Goal: Transaction & Acquisition: Purchase product/service

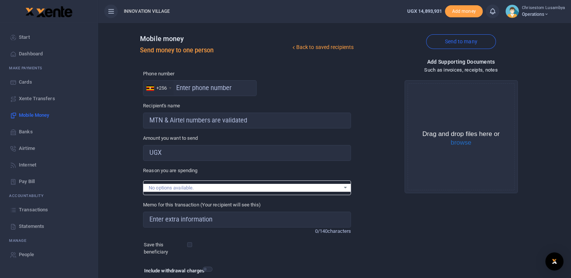
click at [8, 213] on link "Transactions" at bounding box center [49, 210] width 86 height 17
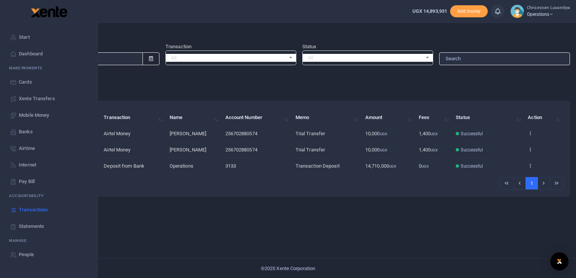
click at [37, 114] on span "Mobile Money" at bounding box center [34, 116] width 30 height 8
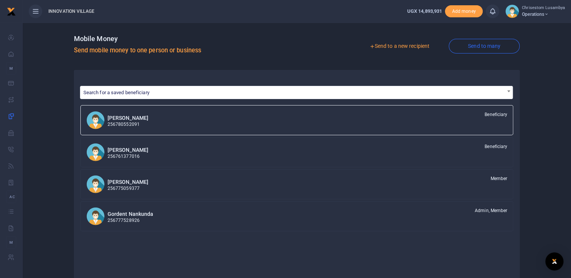
click at [403, 43] on link "Send to a new recipient" at bounding box center [399, 47] width 98 height 14
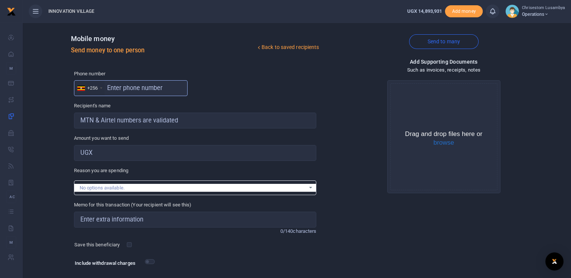
click at [111, 87] on input "text" at bounding box center [131, 88] width 114 height 16
paste input "751081835"
type input "751081835"
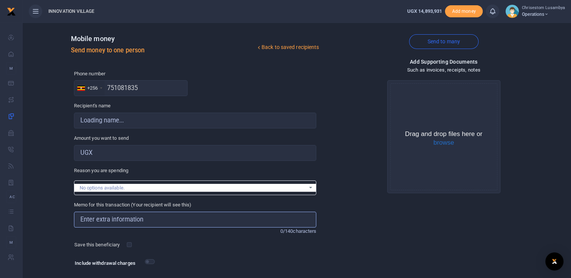
click at [119, 224] on input "Memo for this transaction (Your recipient will see this)" at bounding box center [195, 220] width 242 height 16
type input "C"
type input "Asiati Byogero"
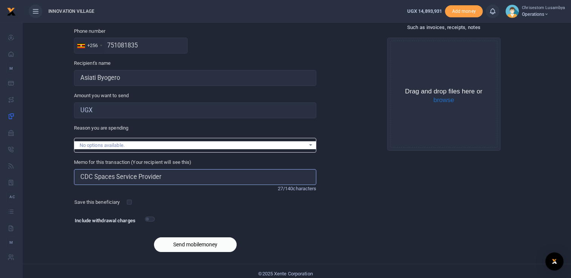
scroll to position [48, 0]
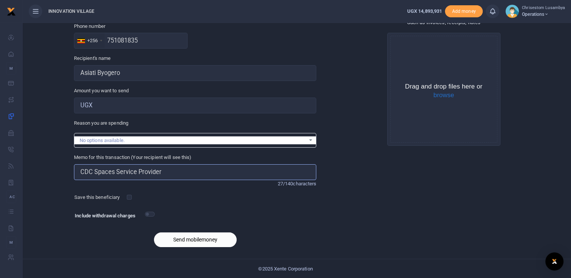
type input "CDC Spaces Service Provider"
click at [200, 243] on button "Send mobilemoney" at bounding box center [195, 240] width 83 height 15
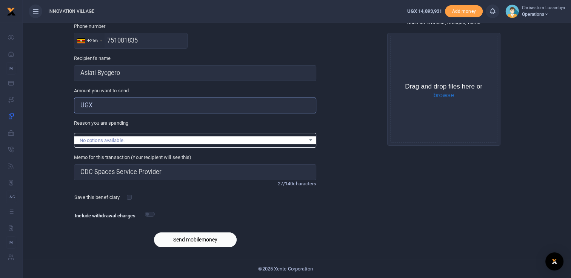
click at [110, 102] on input "Amount you want to send" at bounding box center [195, 106] width 242 height 16
type input "400,000"
click at [187, 241] on button "Send mobilemoney" at bounding box center [195, 240] width 83 height 15
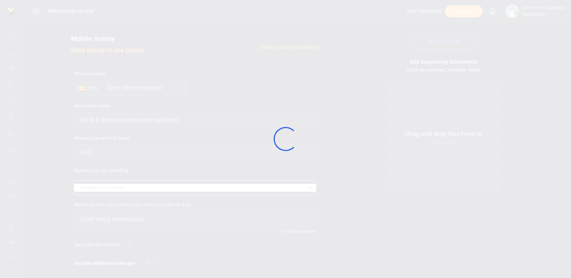
scroll to position [48, 0]
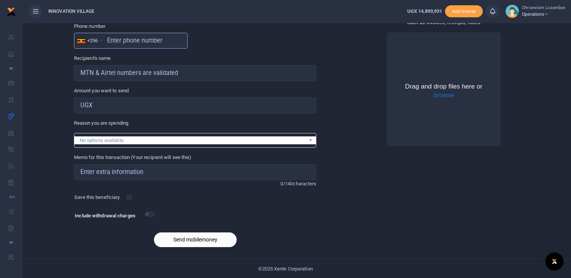
click at [111, 41] on input "text" at bounding box center [131, 41] width 114 height 16
paste input "773334453"
type input "773334453"
type input "Joseph Oloya"
type input "773334453"
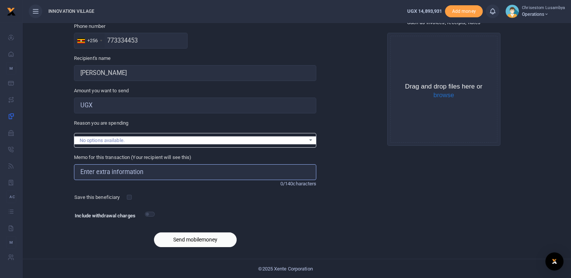
click at [124, 170] on input "Memo for this transaction (Your recipient will see this)" at bounding box center [195, 172] width 242 height 16
type input "CDC Spaces Service Provider"
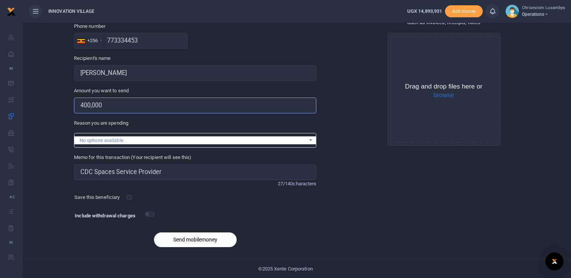
click at [81, 102] on input "400,000" at bounding box center [195, 106] width 242 height 16
click at [84, 107] on input "400,000" at bounding box center [195, 106] width 242 height 16
type input "800,000"
click at [200, 236] on button "Send mobilemoney" at bounding box center [195, 240] width 83 height 15
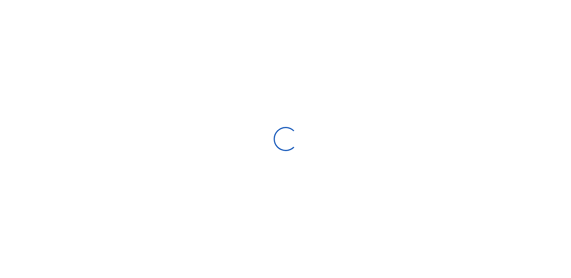
select select "Loading bundles"
select select
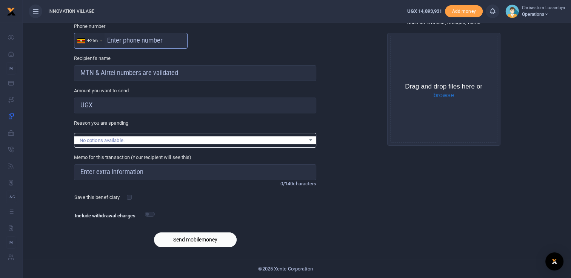
click at [123, 40] on input "text" at bounding box center [131, 41] width 114 height 16
paste input "759848153"
type input "759848153"
type input "[PERSON_NAME]"
type input "759848153"
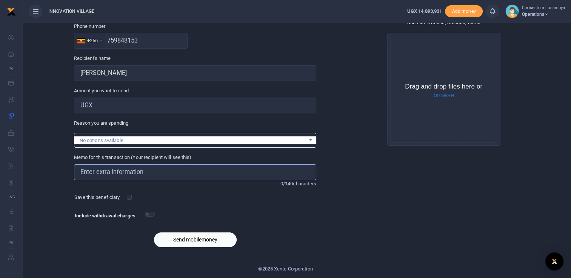
click at [112, 170] on input "Memo for this transaction (Your recipient will see this)" at bounding box center [195, 172] width 242 height 16
type input "CDC Spaces Service Provider"
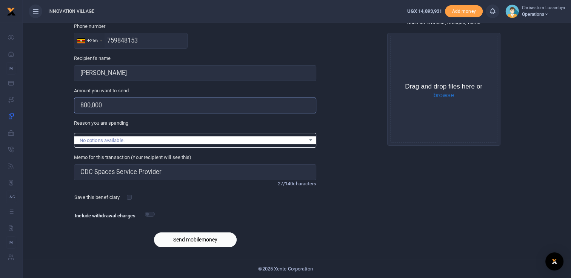
click at [88, 103] on input "800,000" at bounding box center [195, 106] width 242 height 16
type input "1,000,000"
click at [208, 240] on button "Send mobilemoney" at bounding box center [195, 240] width 83 height 15
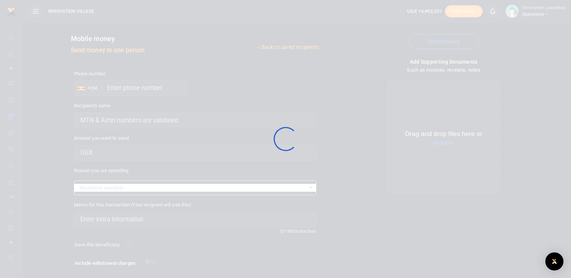
scroll to position [48, 0]
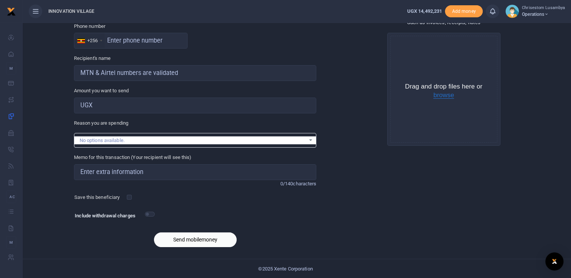
click at [446, 98] on button "browse" at bounding box center [443, 95] width 21 height 7
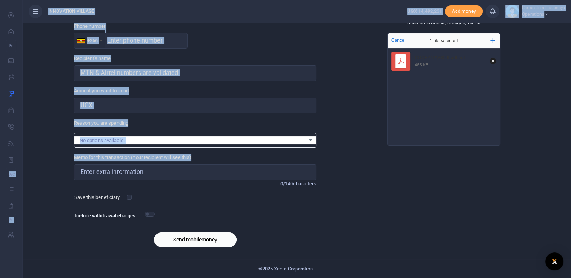
click at [0, 169] on html "Start Dashboard M ake Payments Cards Xente Transfers Mobile Money Banks Airtime" at bounding box center [285, 115] width 571 height 327
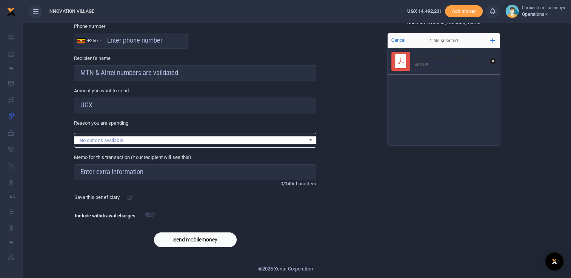
click at [355, 195] on div "Add supporting Documents Such as invoices, receipts, notes Drop your files here…" at bounding box center [443, 131] width 249 height 243
click at [119, 100] on input "Amount you want to send" at bounding box center [195, 106] width 242 height 16
click at [129, 39] on input "text" at bounding box center [131, 41] width 114 height 16
paste input "751231035"
type input "751231035"
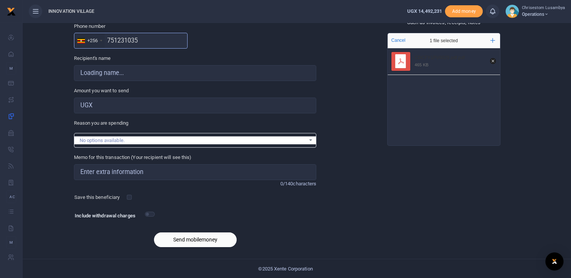
type input "Joseph Tomusange"
type input "751231035"
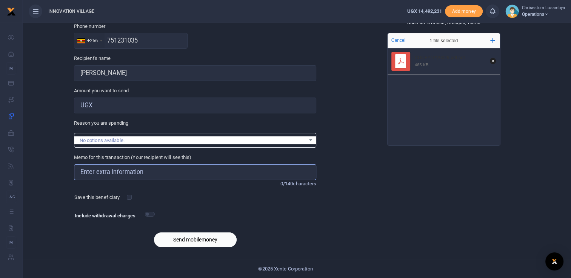
click at [113, 169] on input "Memo for this transaction (Your recipient will see this)" at bounding box center [195, 172] width 242 height 16
type input "CDC Spaces Service Provider"
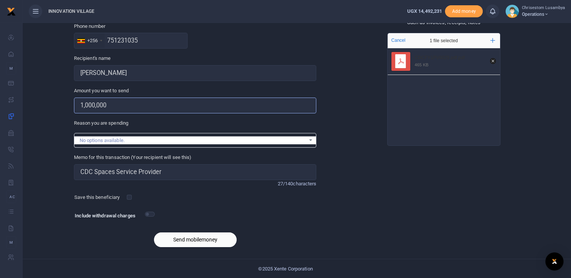
click at [95, 104] on input "1,000,000" at bounding box center [195, 106] width 242 height 16
type input "1"
type input "300,000"
click at [187, 238] on button "Send mobilemoney" at bounding box center [195, 240] width 83 height 15
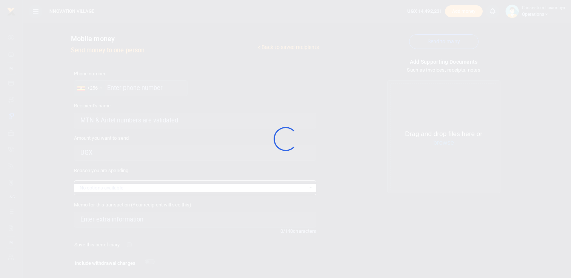
scroll to position [48, 0]
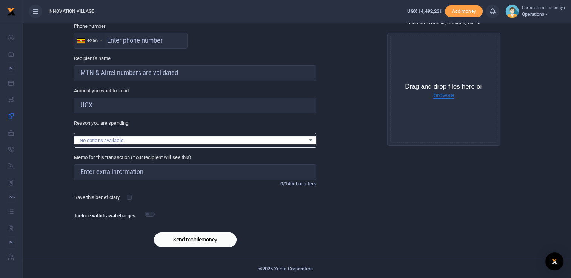
click at [445, 98] on button "browse" at bounding box center [443, 95] width 21 height 7
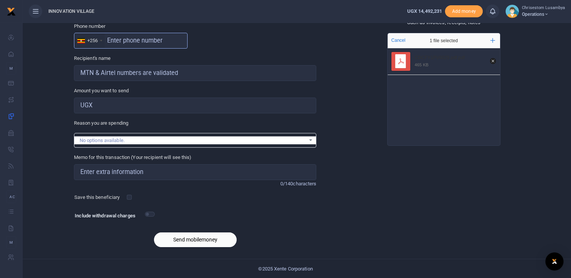
click at [115, 41] on input "text" at bounding box center [131, 41] width 114 height 16
paste input "745378548"
type input "745378548"
type input "[PERSON_NAME]"
type input "745378548"
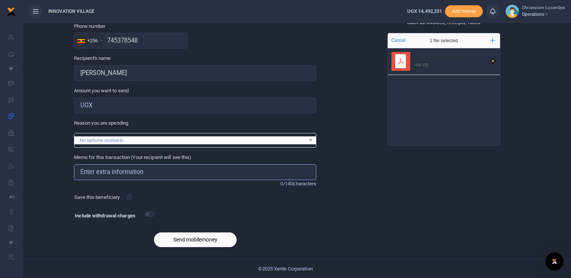
click at [110, 173] on input "Memo for this transaction (Your recipient will see this)" at bounding box center [195, 172] width 242 height 16
type input "CDC Spaces Service Provider"
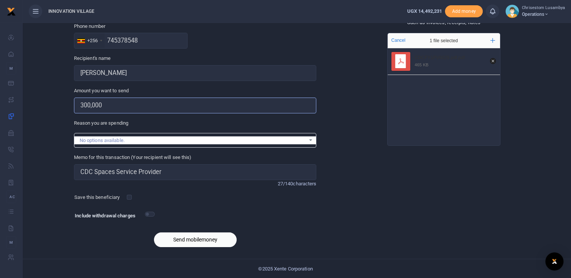
click at [91, 106] on input "300,000" at bounding box center [195, 106] width 242 height 16
type input "3"
type input "600,000"
click at [202, 235] on button "Send mobilemoney" at bounding box center [195, 240] width 83 height 15
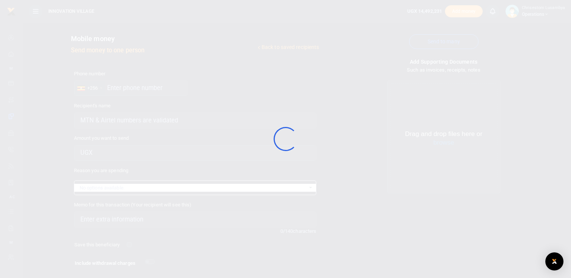
scroll to position [48, 0]
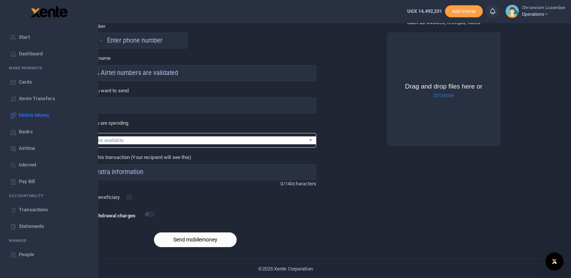
click at [37, 213] on span "Transactions" at bounding box center [33, 210] width 29 height 8
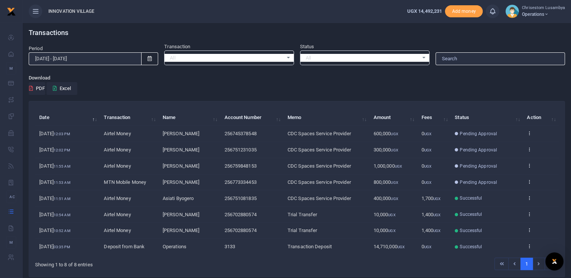
click at [467, 196] on span "Successful" at bounding box center [470, 198] width 22 height 7
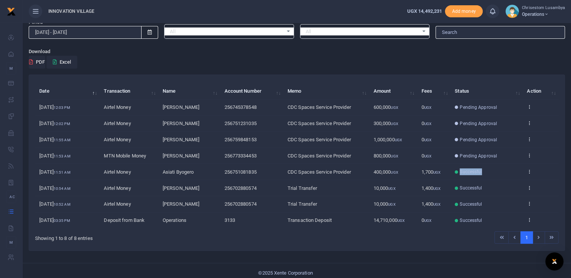
scroll to position [30, 0]
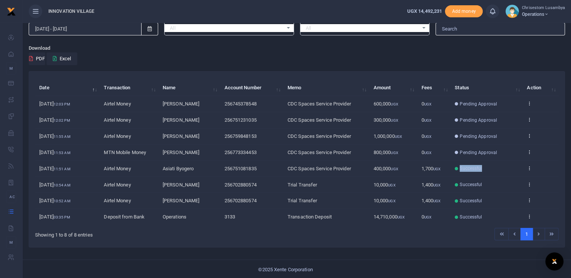
click at [467, 168] on span "Successful" at bounding box center [470, 168] width 22 height 7
drag, startPoint x: 311, startPoint y: 161, endPoint x: 204, endPoint y: 163, distance: 107.9
click at [204, 163] on tr "[DATE] 11:51 AM Airtel Money Asiati Byogero 256751081835 CDC Spaces Service Pro…" at bounding box center [296, 169] width 523 height 16
click at [530, 171] on td "View details Send again" at bounding box center [540, 169] width 36 height 16
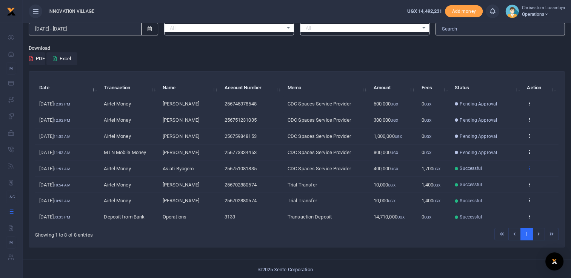
click at [527, 170] on link at bounding box center [528, 169] width 5 height 6
click at [508, 179] on link "View details" at bounding box center [502, 180] width 60 height 11
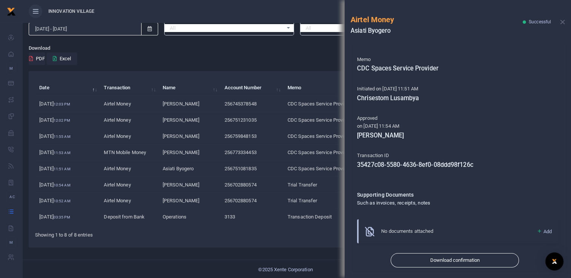
scroll to position [121, 0]
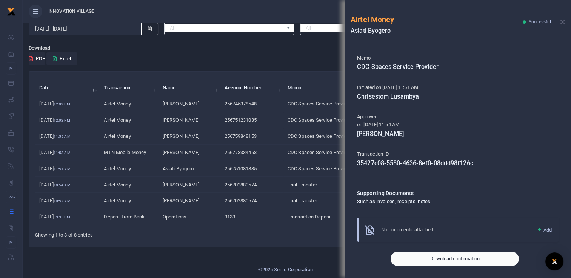
click at [475, 260] on button "Download confirmation" at bounding box center [454, 259] width 128 height 14
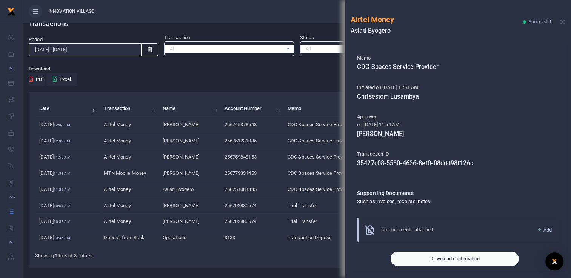
scroll to position [13, 0]
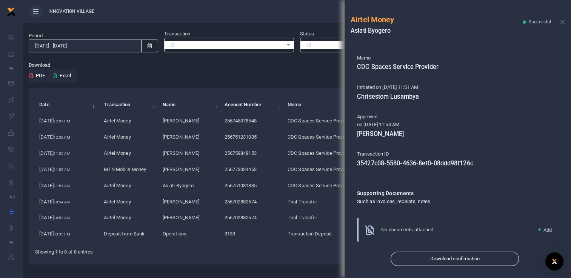
click at [275, 175] on td "256773334453" at bounding box center [251, 170] width 63 height 16
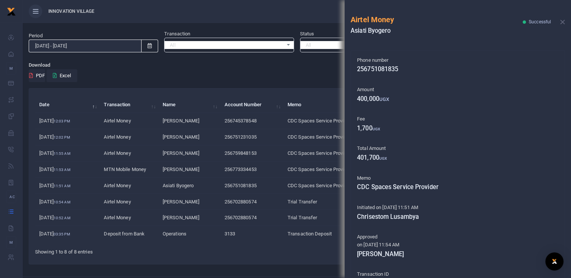
scroll to position [1, 0]
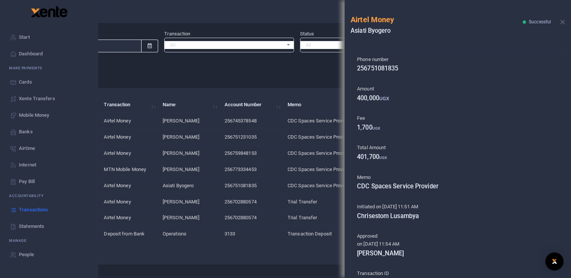
click at [43, 109] on link "Mobile Money" at bounding box center [49, 115] width 86 height 17
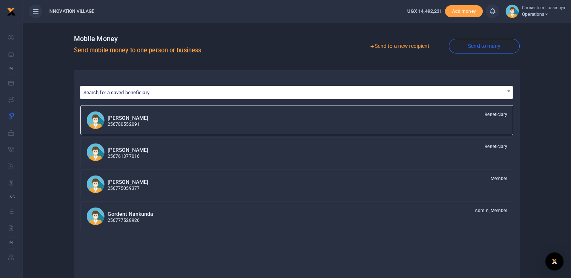
click at [406, 43] on link "Send to a new recipient" at bounding box center [399, 47] width 98 height 14
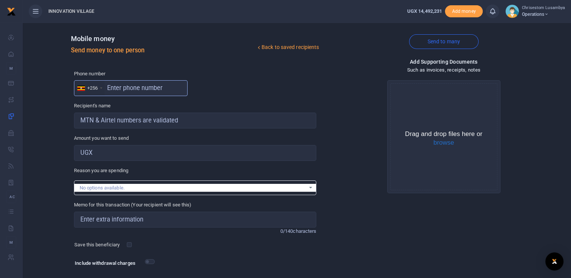
click at [110, 85] on input "text" at bounding box center [131, 88] width 114 height 16
paste input "772602021"
type input "772602021"
type input "[PERSON_NAME]"
type input "772602021"
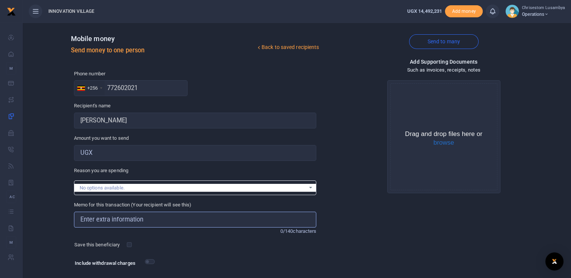
click at [129, 219] on input "Memo for this transaction (Your recipient will see this)" at bounding box center [195, 220] width 242 height 16
type input "CDC Spaces Service Provider"
click at [105, 150] on input "600,000" at bounding box center [195, 153] width 242 height 16
click at [86, 150] on input "600,000" at bounding box center [195, 153] width 242 height 16
type input "1,600,000"
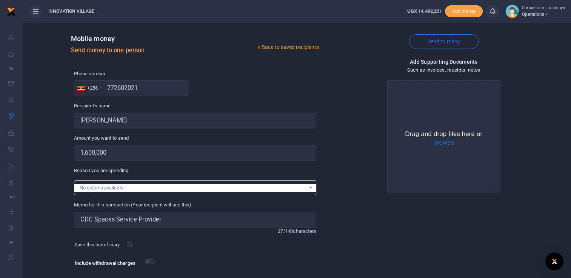
click at [449, 141] on button "browse" at bounding box center [443, 143] width 21 height 7
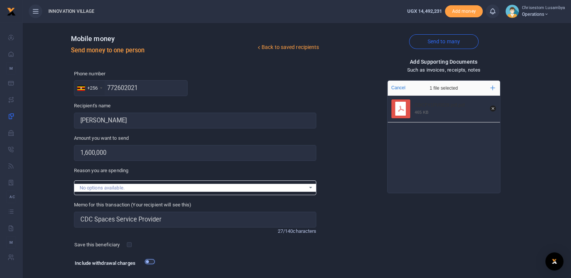
click at [147, 261] on input "checkbox" at bounding box center [150, 261] width 10 height 5
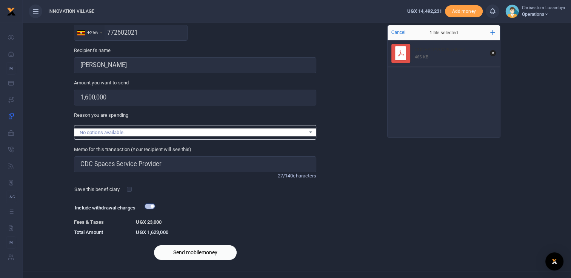
scroll to position [56, 0]
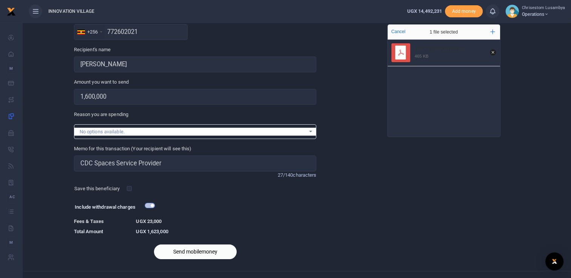
click at [151, 203] on input "checkbox" at bounding box center [150, 205] width 10 height 5
checkbox input "false"
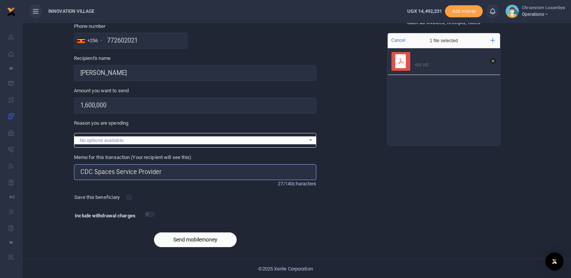
click at [93, 172] on input "CDC Spaces Service Provider" at bounding box center [195, 172] width 242 height 16
click at [114, 170] on input "CDC Dreams Project Spaces Service Provider" at bounding box center [195, 172] width 242 height 16
type input "CDC DREAMS Project Spaces Service Provider"
click at [197, 236] on button "Send mobilemoney" at bounding box center [195, 240] width 83 height 15
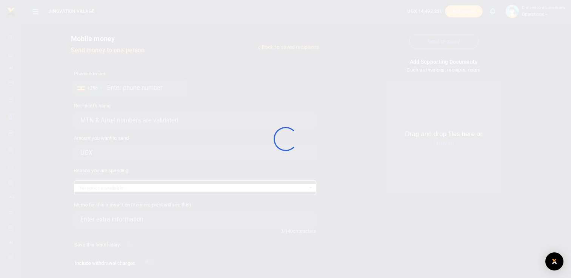
scroll to position [48, 0]
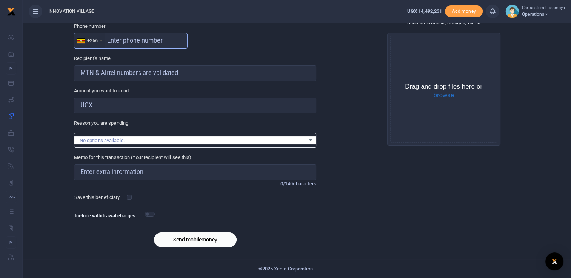
click at [107, 38] on input "text" at bounding box center [131, 41] width 114 height 16
paste input "782319138"
type input "782319138"
type input "[PERSON_NAME]"
type input "7"
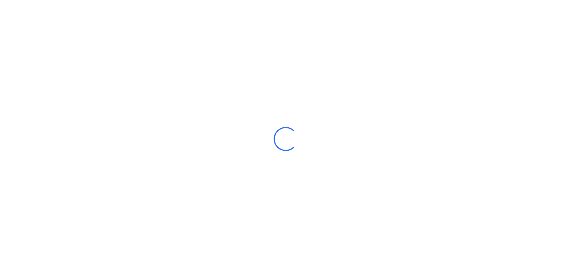
select select
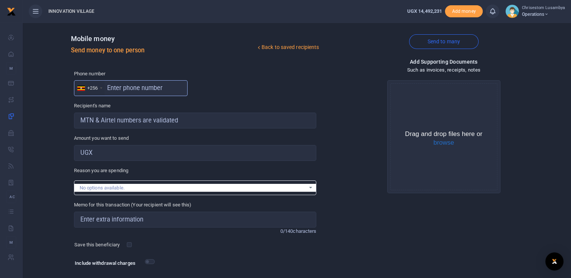
click at [121, 90] on input "text" at bounding box center [131, 88] width 114 height 16
paste input "782319138"
type input "782319138"
type input "[PERSON_NAME]"
drag, startPoint x: 107, startPoint y: 88, endPoint x: 146, endPoint y: 91, distance: 39.4
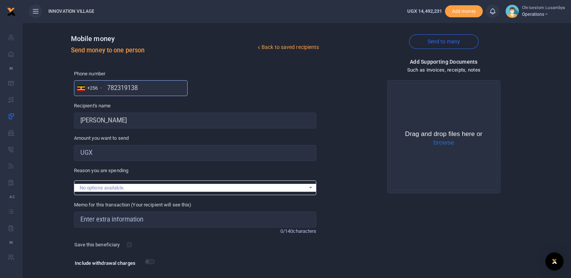
click at [146, 91] on input "782319138" at bounding box center [131, 88] width 114 height 16
paste input "06114980"
type input "706114980"
type input "[PERSON_NAME]"
type input "706114980"
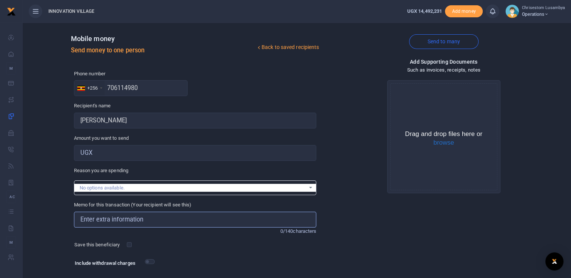
click at [160, 218] on input "Memo for this transaction (Your recipient will see this)" at bounding box center [195, 220] width 242 height 16
type input "CDC DREAMS Project Spaces Service Provider"
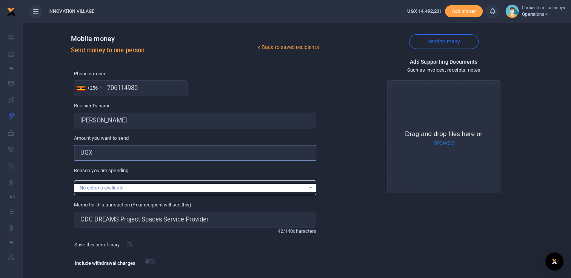
click at [111, 153] on input "Amount you want to send" at bounding box center [195, 153] width 242 height 16
type input "540,000"
click at [445, 144] on button "browse" at bounding box center [443, 143] width 21 height 7
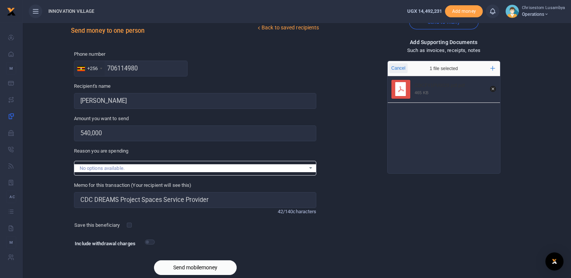
scroll to position [48, 0]
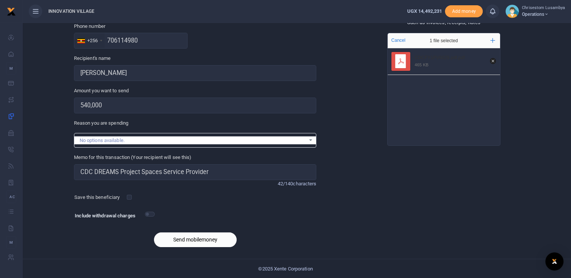
click at [198, 239] on button "Send mobilemoney" at bounding box center [195, 240] width 83 height 15
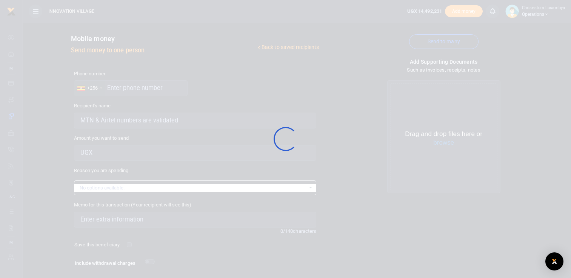
scroll to position [48, 0]
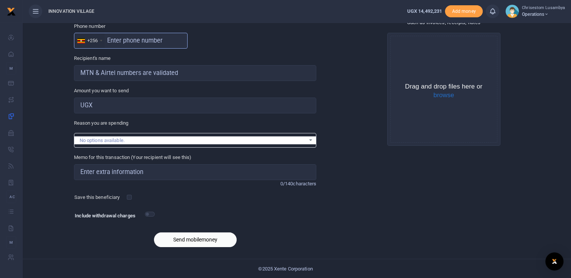
click at [122, 43] on input "text" at bounding box center [131, 41] width 114 height 16
paste input "774210483"
type input "774210483"
type input "Tito Muhereza"
type input "774210483"
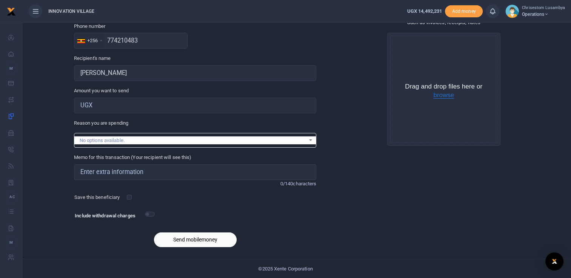
click at [446, 96] on button "browse" at bounding box center [443, 95] width 21 height 7
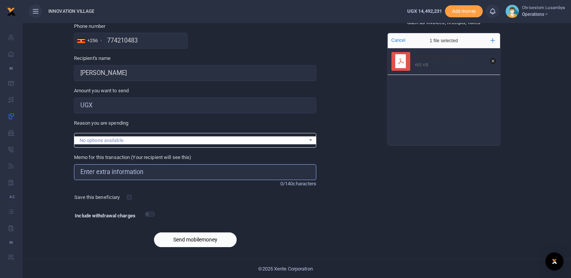
click at [150, 169] on input "Memo for this transaction (Your recipient will see this)" at bounding box center [195, 172] width 242 height 16
type input "CDC DREAMS Project Spaces Service Provider"
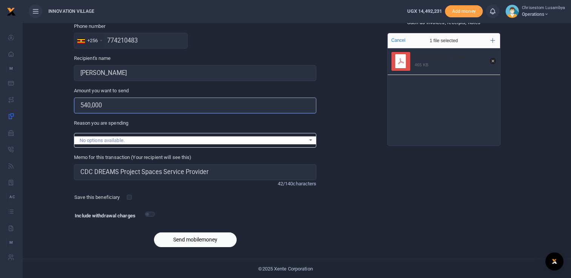
click at [91, 106] on input "540,000" at bounding box center [195, 106] width 242 height 16
type input "5"
type input "800,000"
click at [184, 239] on button "Send mobilemoney" at bounding box center [195, 240] width 83 height 15
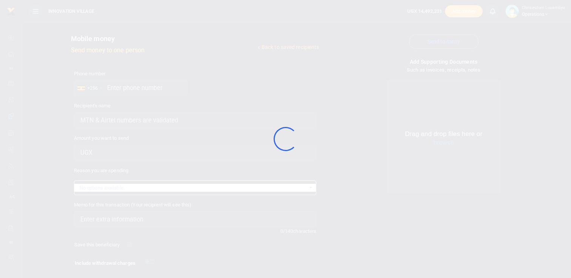
scroll to position [48, 0]
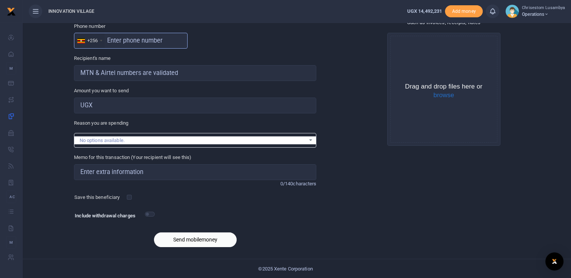
click at [128, 40] on input "text" at bounding box center [131, 41] width 114 height 16
paste input "771439728"
type input "771439728"
type input "Baruuga Mawiino"
type input "771439728"
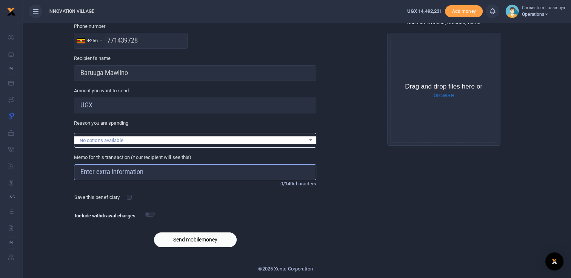
click at [255, 177] on input "Memo for this transaction (Your recipient will see this)" at bounding box center [195, 172] width 242 height 16
type input "CDC DREAMS Project Spaces Service Provider"
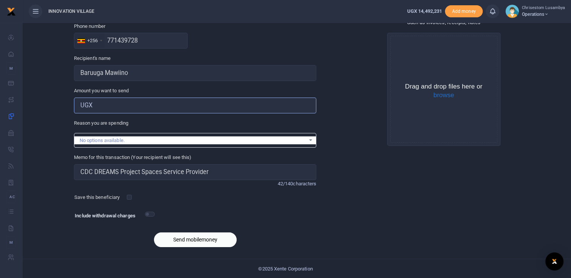
click at [112, 105] on input "Amount you want to send" at bounding box center [195, 106] width 242 height 16
type input "800,000"
click at [448, 97] on button "browse" at bounding box center [443, 95] width 21 height 7
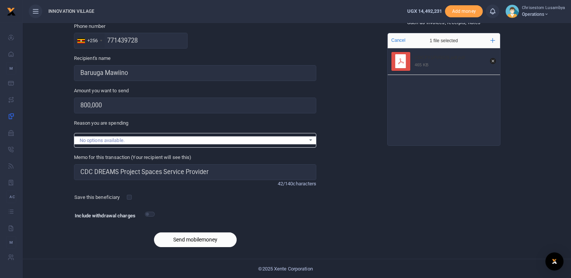
click at [196, 235] on button "Send mobilemoney" at bounding box center [195, 240] width 83 height 15
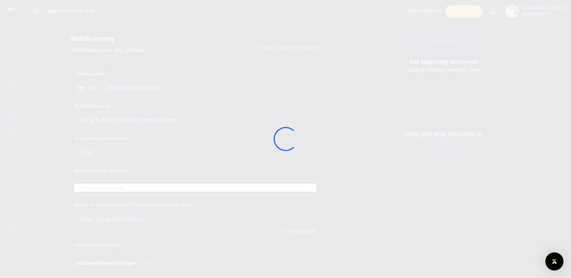
scroll to position [48, 0]
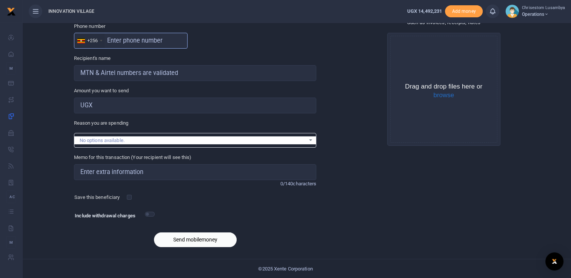
click at [153, 41] on input "text" at bounding box center [131, 41] width 114 height 16
paste input "778804325"
type input "778804325"
type input "[PERSON_NAME]"
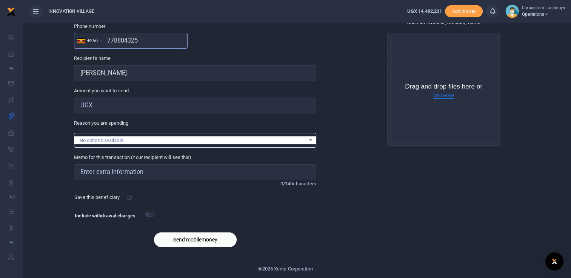
type input "778804325"
click at [447, 97] on button "browse" at bounding box center [443, 95] width 21 height 7
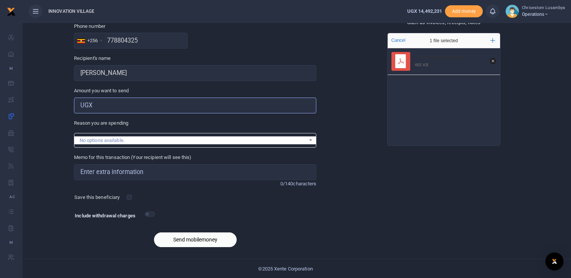
click at [113, 104] on input "Amount you want to send" at bounding box center [195, 106] width 242 height 16
type input "800,000"
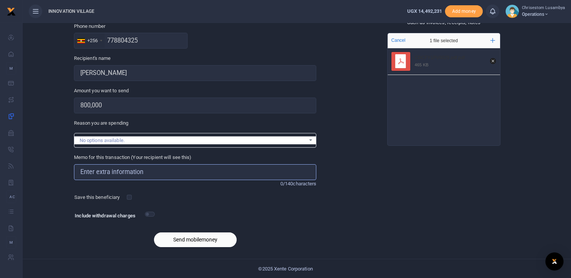
type input "CDC DREAMS Project Spaces Service Provider"
click at [192, 238] on button "Send mobilemoney" at bounding box center [195, 240] width 83 height 15
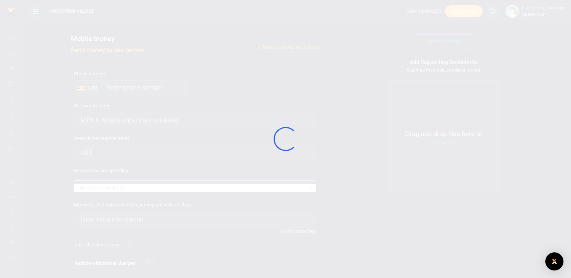
scroll to position [48, 0]
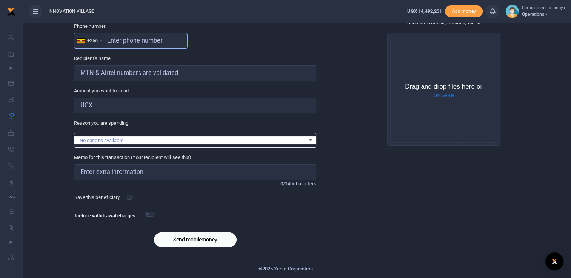
click at [135, 45] on input "text" at bounding box center [131, 41] width 114 height 16
paste input "777046815"
type input "777046815"
type input "Aloys Tugamuhangye"
type input "777046815"
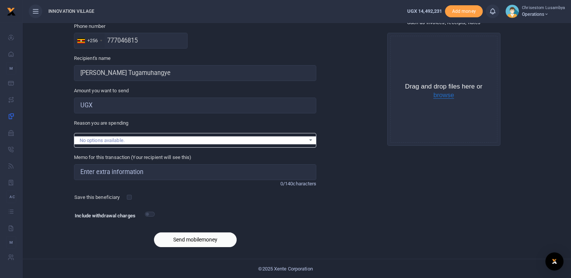
click at [444, 93] on button "browse" at bounding box center [443, 95] width 21 height 7
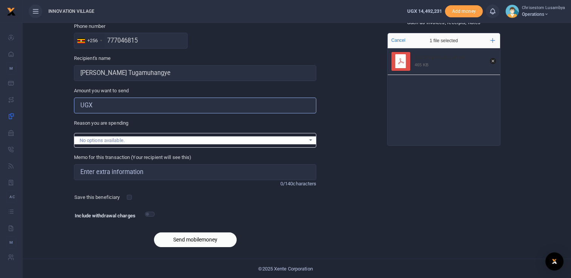
click at [108, 109] on input "Amount you want to send" at bounding box center [195, 106] width 242 height 16
type input "800,000"
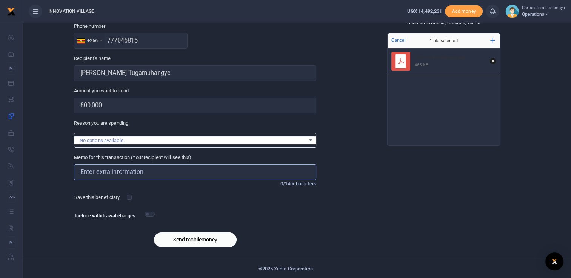
type input "CDC DREAMS Project Spaces Service Provider"
click at [201, 242] on button "Send mobilemoney" at bounding box center [195, 240] width 83 height 15
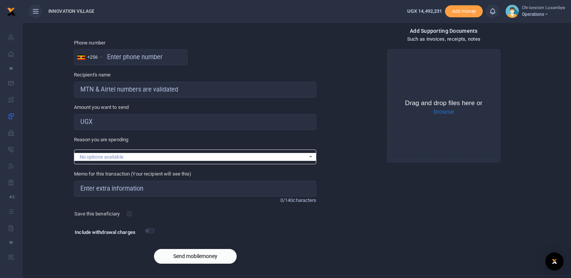
scroll to position [48, 0]
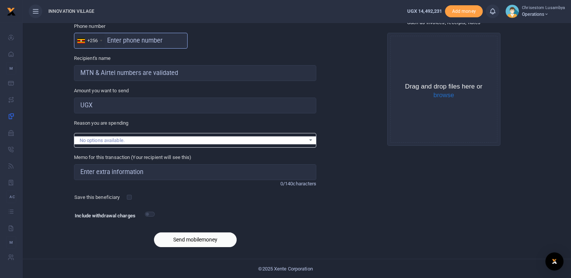
click at [118, 40] on input "text" at bounding box center [131, 41] width 114 height 16
paste input "750974388"
type input "750974388"
type input "Hanipher Nampijja"
type input "750974388"
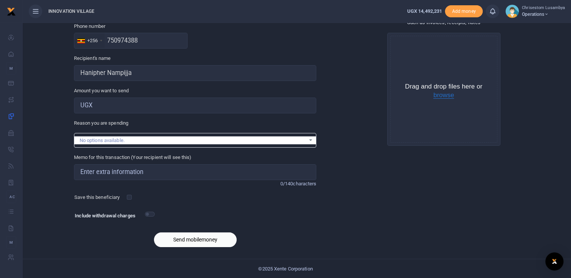
click at [448, 94] on button "browse" at bounding box center [443, 95] width 21 height 7
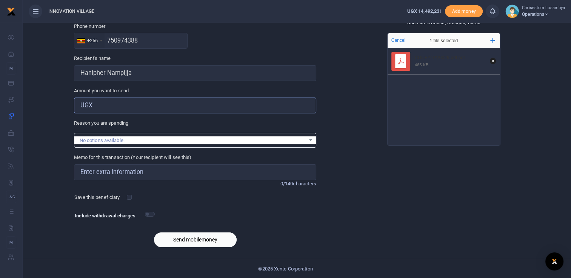
click at [117, 109] on input "Amount you want to send" at bounding box center [195, 106] width 242 height 16
type input "800,000"
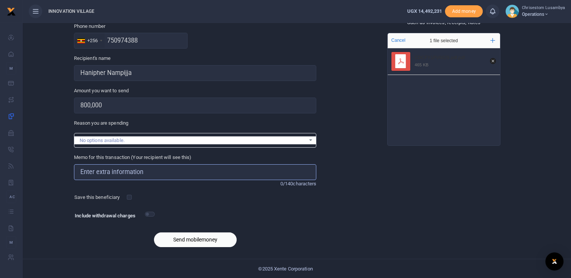
type input "CDC DREAMS Project Spaces Service Provider"
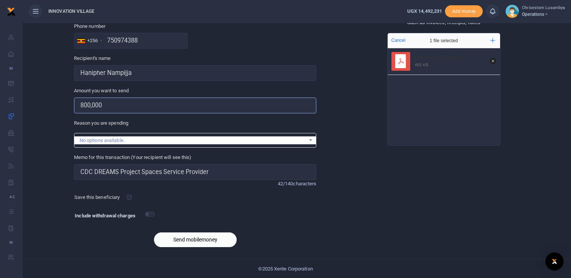
click at [84, 102] on input "800,000" at bounding box center [195, 106] width 242 height 16
type input "600,000"
click at [289, 235] on div "Send mobilemoney" at bounding box center [195, 240] width 242 height 15
click at [200, 241] on button "Send mobilemoney" at bounding box center [195, 240] width 83 height 15
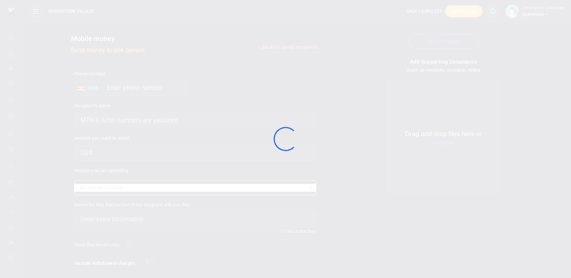
scroll to position [48, 0]
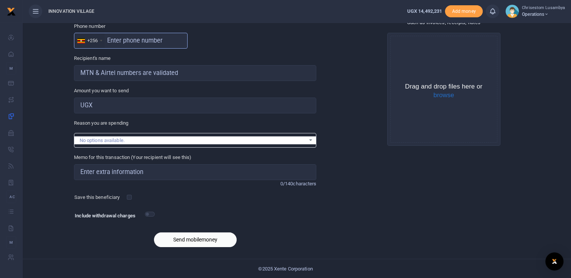
click at [107, 36] on input "text" at bounding box center [131, 41] width 114 height 16
paste input "772884526"
type input "772884526"
type input "[PERSON_NAME]"
type input "772884526"
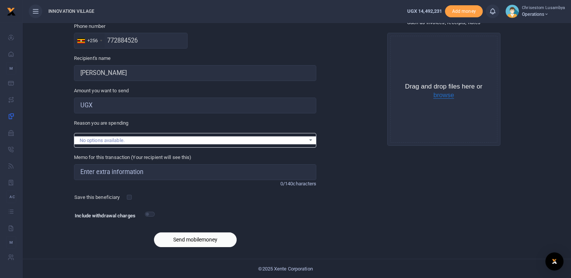
click at [446, 96] on button "browse" at bounding box center [443, 95] width 21 height 7
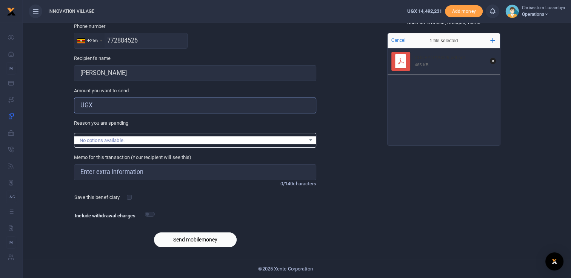
click at [126, 112] on input "Amount you want to send" at bounding box center [195, 106] width 242 height 16
type input "600,000"
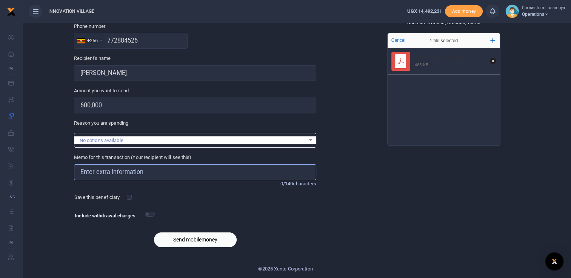
type input "CDC DREAMS Project Spaces Service Provider"
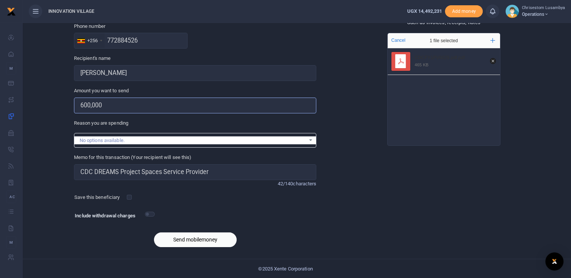
click at [90, 105] on input "600,000" at bounding box center [195, 106] width 242 height 16
type input "480,000"
click at [191, 239] on button "Send mobilemoney" at bounding box center [195, 240] width 83 height 15
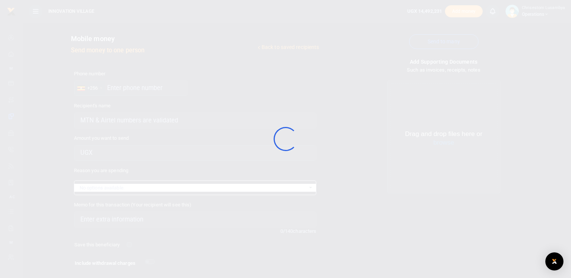
scroll to position [48, 0]
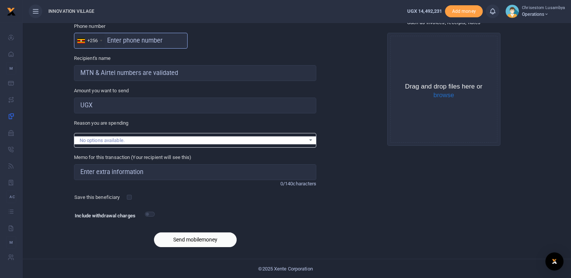
click at [114, 45] on input "text" at bounding box center [131, 41] width 114 height 16
paste input "789073996"
type input "789073996"
type input "[PERSON_NAME]"
type input "789073996"
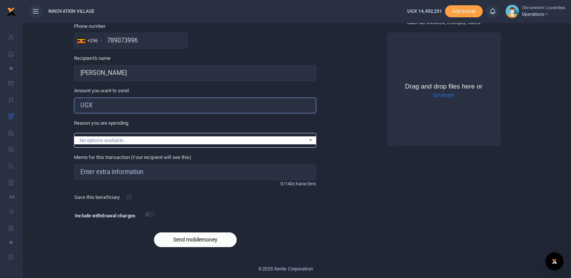
click at [156, 107] on input "Amount you want to send" at bounding box center [195, 106] width 242 height 16
type input "480,000"
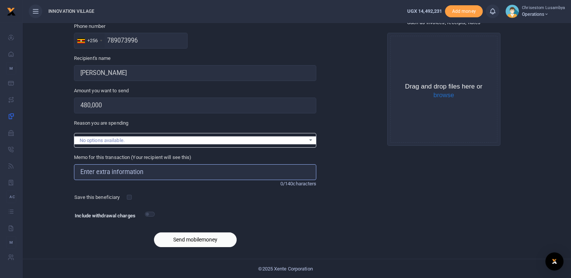
type input "CDC DREAMS Project Spaces Service Provider"
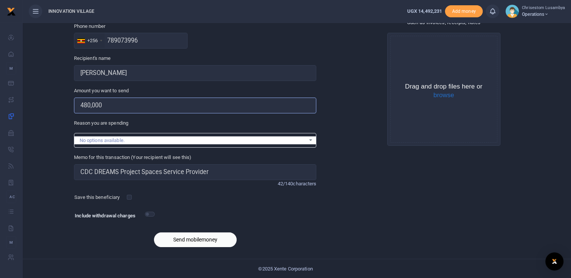
click at [87, 106] on input "480,000" at bounding box center [195, 106] width 242 height 16
type input "320,000"
click at [448, 97] on button "browse" at bounding box center [443, 95] width 21 height 7
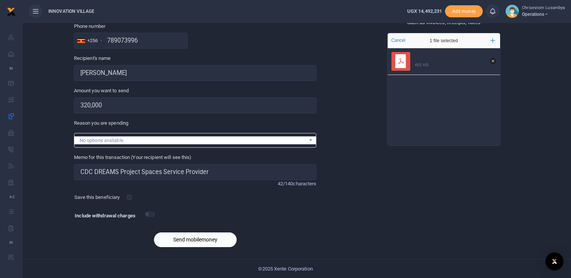
click at [190, 235] on button "Send mobilemoney" at bounding box center [195, 240] width 83 height 15
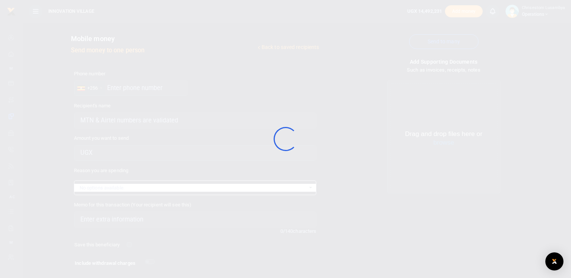
scroll to position [48, 0]
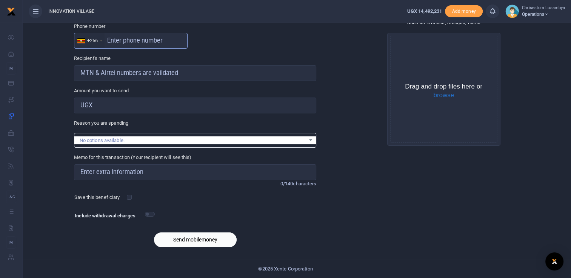
click at [115, 38] on input "text" at bounding box center [131, 41] width 114 height 16
paste input "772492193"
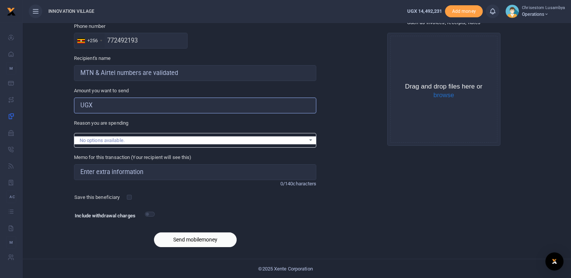
click at [139, 109] on input "Amount you want to send" at bounding box center [195, 106] width 242 height 16
click at [443, 96] on button "browse" at bounding box center [443, 95] width 21 height 7
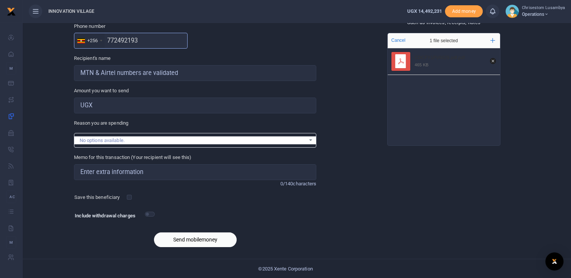
click at [149, 43] on input "772492193" at bounding box center [131, 41] width 114 height 16
type input "7"
click at [149, 43] on input "text" at bounding box center [131, 41] width 114 height 16
type input "701626136"
type input "Chrisestom Lusambya"
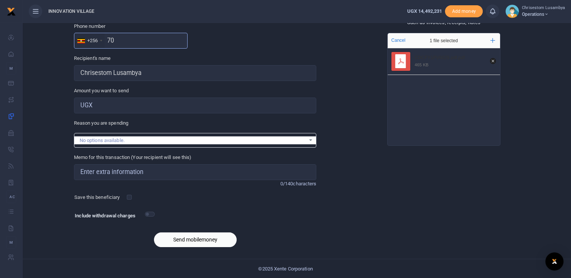
type input "7"
paste input "772492193"
type input "772492193"
type input "Monica Wandera"
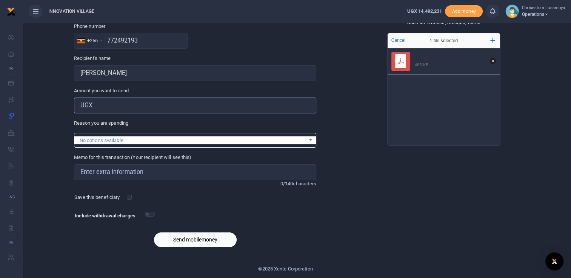
click at [141, 110] on input "Amount you want to send" at bounding box center [195, 106] width 242 height 16
type input "320,000"
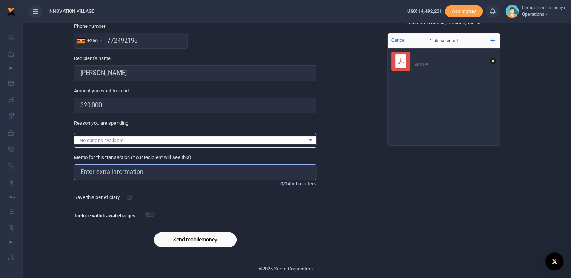
type input "CDC DREAMS Project Spaces Service Provider"
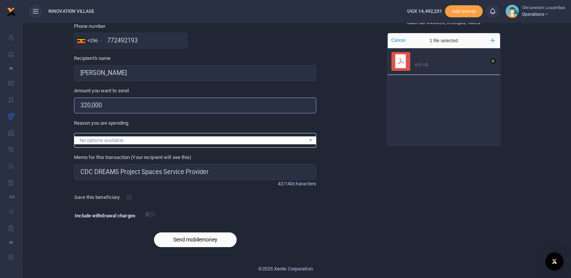
click at [86, 105] on input "320,000" at bounding box center [195, 106] width 242 height 16
type input "760,000"
click at [189, 240] on button "Send mobilemoney" at bounding box center [195, 240] width 83 height 15
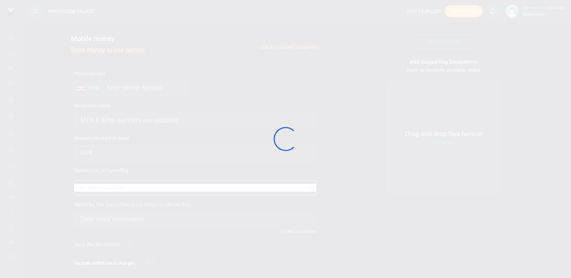
scroll to position [48, 0]
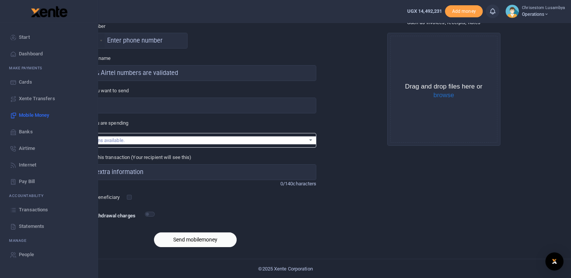
click at [24, 132] on span "Banks" at bounding box center [26, 132] width 14 height 8
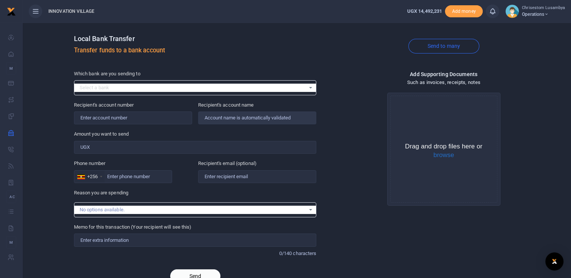
click at [310, 87] on div "Select a bank Select an option..." at bounding box center [195, 88] width 242 height 8
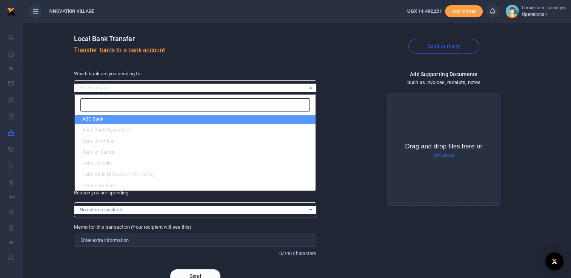
scroll to position [7, 0]
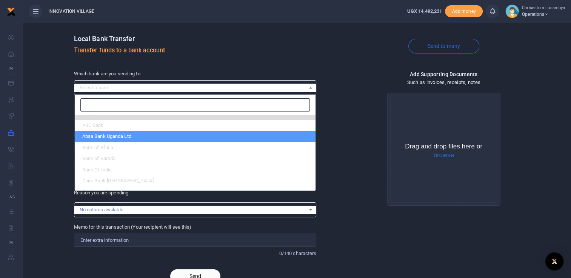
click at [169, 136] on li "Absa Bank Uganda Ltd" at bounding box center [195, 136] width 241 height 11
select select "ABSA"
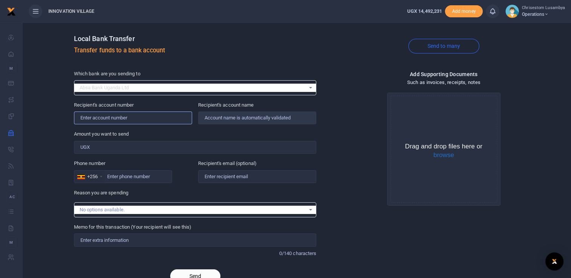
click at [110, 120] on input "Recipient's account number" at bounding box center [133, 118] width 118 height 13
paste input "6006670723"
type input "6006670723"
click at [133, 147] on input "Amount you want to send" at bounding box center [195, 147] width 242 height 13
click at [221, 135] on div "Amount you want to send Amount is required." at bounding box center [195, 141] width 242 height 23
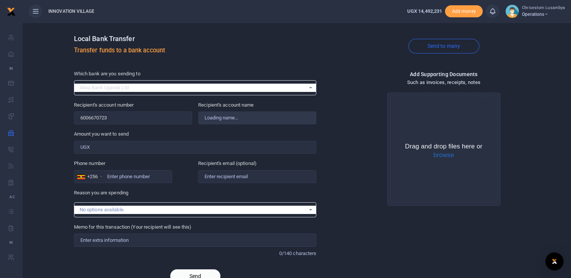
type input "Jesse James Byamugisha"
click at [443, 156] on button "browse" at bounding box center [443, 155] width 21 height 7
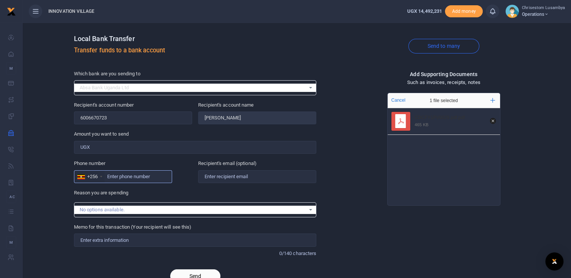
click at [112, 178] on input "Phone number" at bounding box center [123, 176] width 98 height 13
paste input "751237615"
type input "751237615"
click at [124, 235] on input "Memo for this transaction (Your recipient will see this)" at bounding box center [195, 240] width 242 height 13
type input "CDC DREAMS Project Spaces Service Provider"
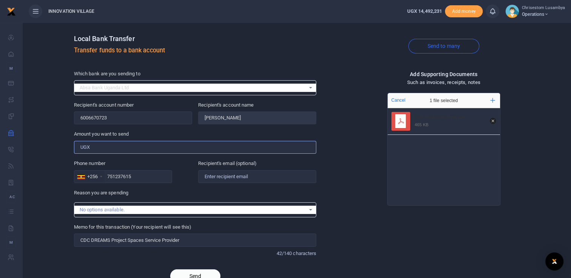
click at [107, 144] on input "Amount you want to send" at bounding box center [195, 147] width 242 height 13
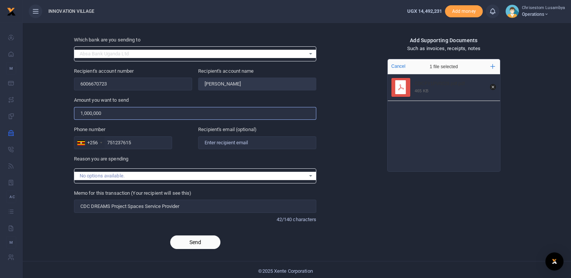
scroll to position [35, 0]
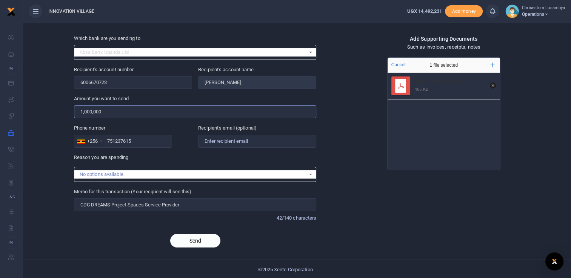
type input "1,000,000"
click at [202, 239] on button "Send" at bounding box center [195, 241] width 50 height 14
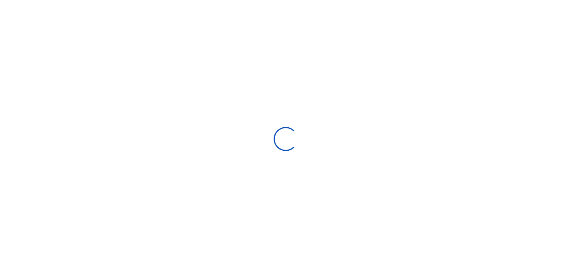
select select
select select "Loading bundles"
select select
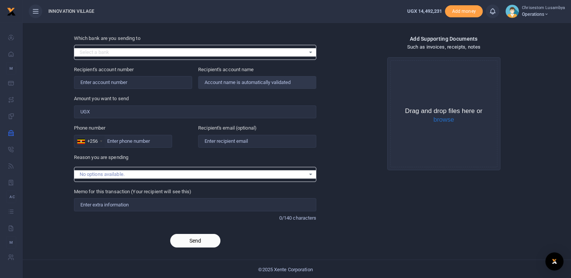
click at [307, 51] on div "Select a bank Select an option..." at bounding box center [195, 52] width 242 height 8
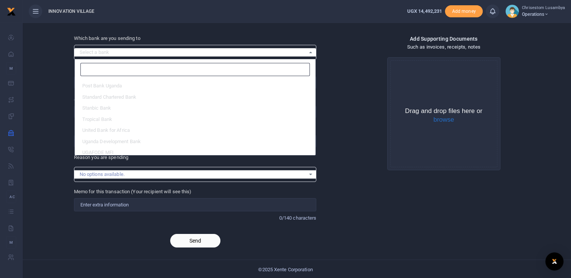
scroll to position [225, 0]
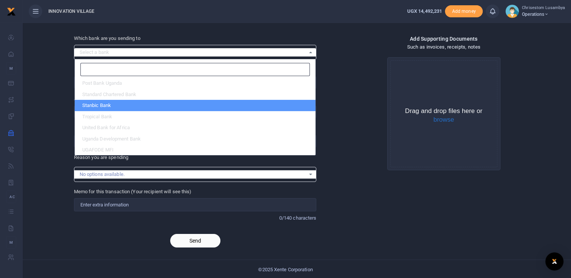
click at [130, 102] on li "Stanbic Bank" at bounding box center [195, 105] width 241 height 11
select select "STANBIC"
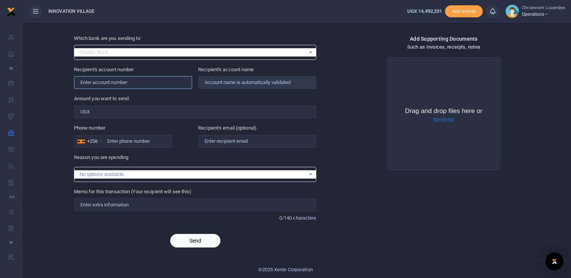
click at [142, 78] on input "Recipient's account number" at bounding box center [133, 82] width 118 height 13
paste input "9030019637122"
type input "9030019637122"
click at [445, 121] on button "browse" at bounding box center [443, 120] width 21 height 7
type input "Joshua Ssekiwunga"
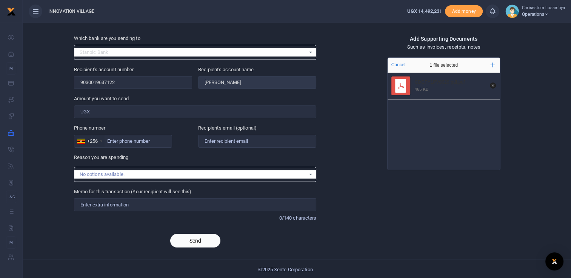
click at [173, 177] on div "No options available." at bounding box center [195, 174] width 242 height 8
click at [158, 200] on input "Memo for this transaction (Your recipient will see this)" at bounding box center [195, 204] width 242 height 13
type input "CDC DREAMS Project Spaces Service Provider"
type input "1,000,000"
click at [124, 138] on input "Phone number" at bounding box center [123, 141] width 98 height 13
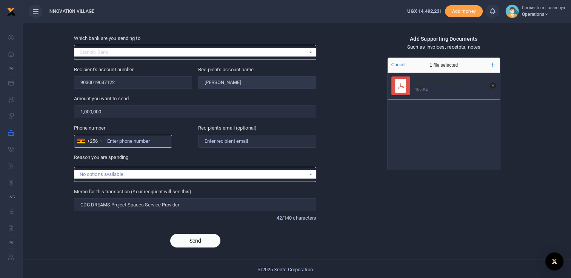
paste input "701 654734"
click at [117, 141] on input "701 654734" at bounding box center [123, 141] width 98 height 13
type input "701654734"
click at [88, 112] on input "1,000,000" at bounding box center [195, 112] width 242 height 13
click at [133, 109] on input "630,000" at bounding box center [195, 112] width 242 height 13
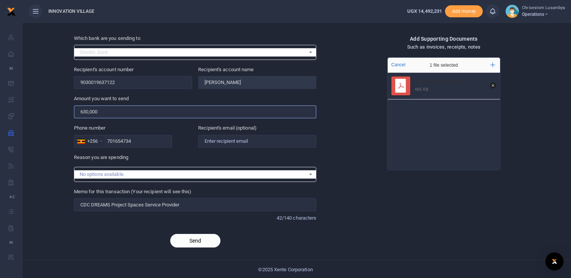
type input "630,000"
click at [192, 239] on button "Send" at bounding box center [195, 241] width 50 height 14
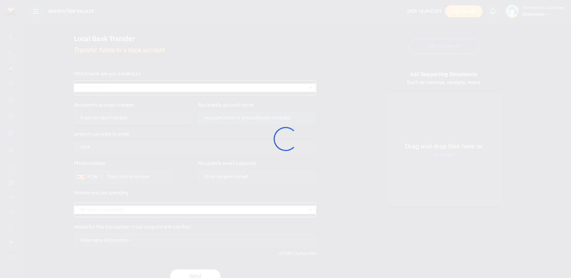
scroll to position [35, 0]
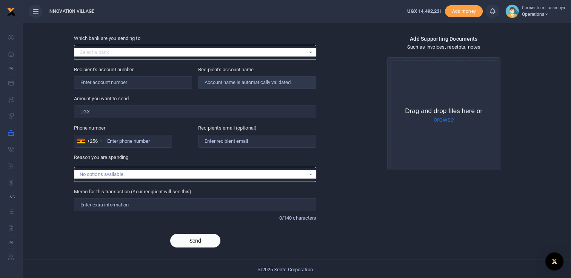
click at [312, 50] on div "Select a bank Select an option..." at bounding box center [195, 52] width 242 height 8
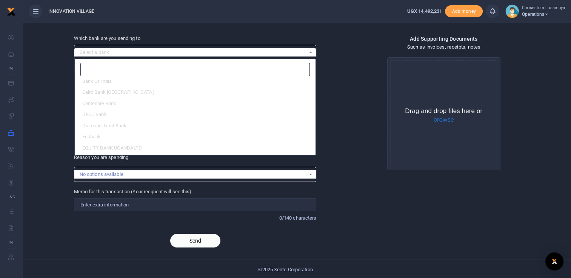
scroll to position [60, 0]
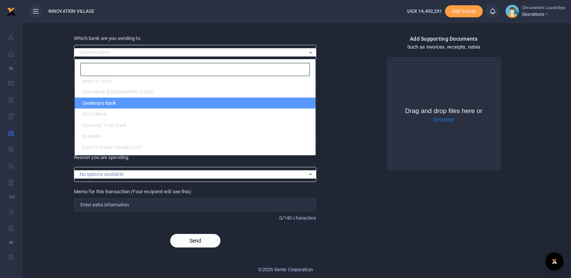
click at [106, 98] on li "Centenary Bank" at bounding box center [195, 103] width 241 height 11
select select "CENT"
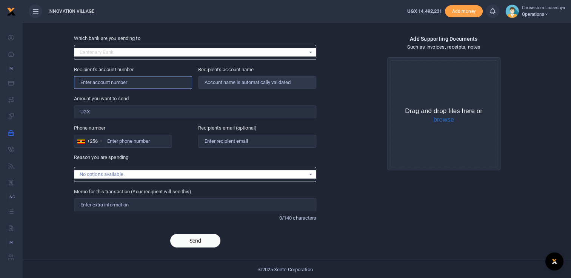
click at [114, 86] on input "Recipient's account number" at bounding box center [133, 82] width 118 height 13
paste input "3201977902"
type input "3201977902"
click at [446, 119] on button "browse" at bounding box center [443, 120] width 21 height 7
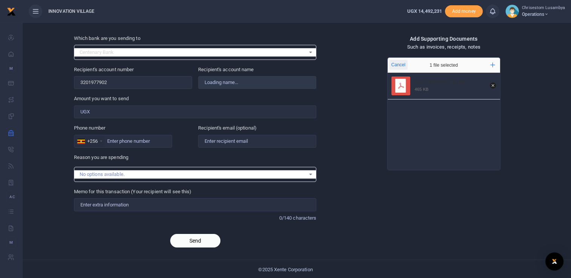
type input "[PERSON_NAME]"
click at [150, 207] on input "Memo for this transaction (Your recipient will see this)" at bounding box center [195, 204] width 242 height 13
type input "CDC DREAMS Project Spaces Service Provider"
click at [87, 112] on input "630,000" at bounding box center [195, 112] width 242 height 13
type input "2,000,000"
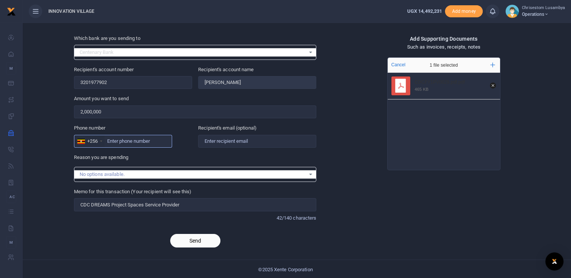
click at [119, 141] on input "Phone number" at bounding box center [123, 141] width 98 height 13
paste input "752516808"
type input "752516808"
click at [200, 238] on button "Send" at bounding box center [195, 241] width 50 height 14
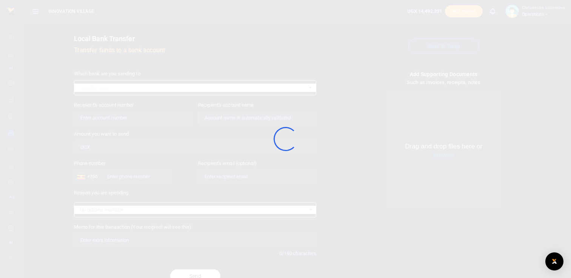
scroll to position [35, 0]
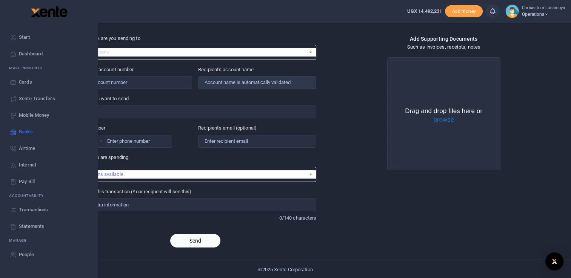
click at [38, 96] on span "Xente Transfers" at bounding box center [37, 99] width 36 height 8
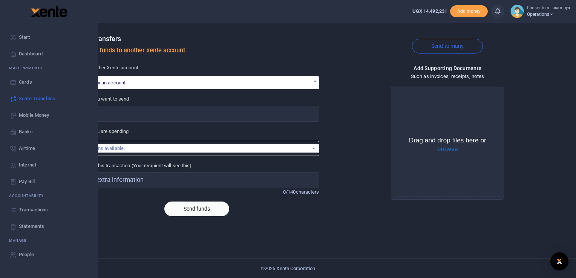
click at [29, 210] on span "Transactions" at bounding box center [33, 210] width 29 height 8
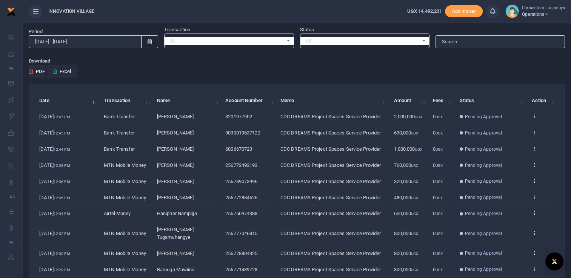
scroll to position [16, 0]
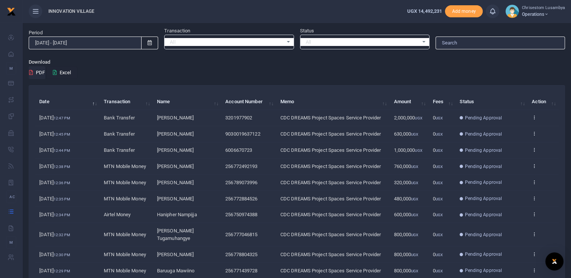
click at [65, 75] on button "Excel" at bounding box center [61, 72] width 31 height 13
click at [151, 44] on icon at bounding box center [149, 42] width 4 height 5
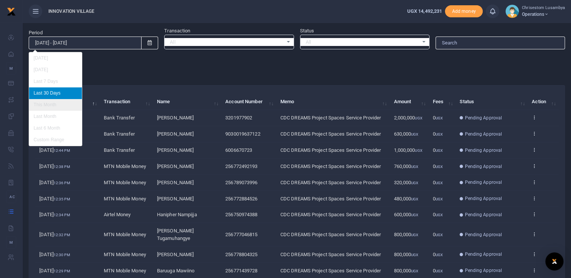
click at [54, 104] on li "This Month" at bounding box center [55, 105] width 53 height 12
type input "[DATE] - [DATE]"
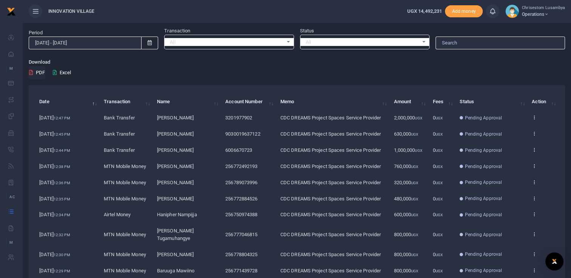
click at [66, 73] on button "Excel" at bounding box center [61, 72] width 31 height 13
